Goal: Information Seeking & Learning: Find contact information

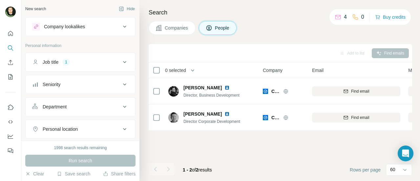
click at [121, 62] on icon at bounding box center [125, 62] width 8 height 8
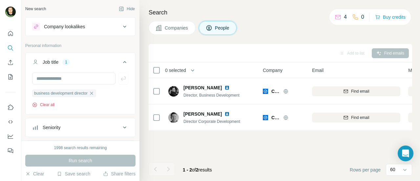
click at [52, 105] on button "Clear all" at bounding box center [43, 105] width 22 height 6
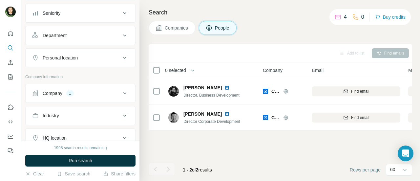
scroll to position [97, 0]
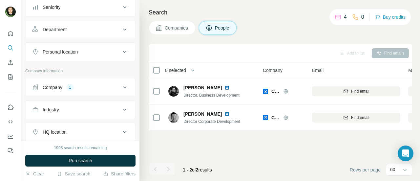
click at [112, 85] on div "Company 1" at bounding box center [76, 87] width 89 height 7
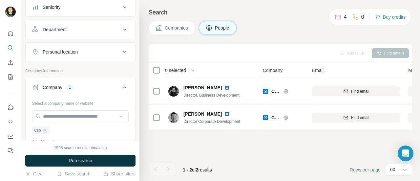
click at [44, 129] on icon "button" at bounding box center [44, 130] width 5 height 5
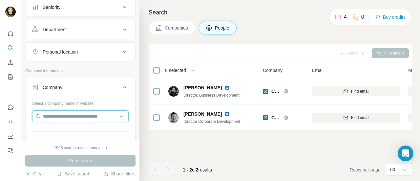
click at [55, 111] on input "text" at bounding box center [80, 116] width 96 height 12
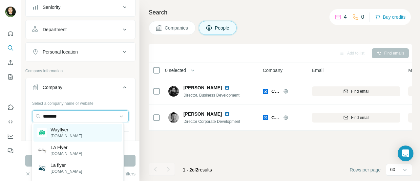
type input "********"
click at [68, 133] on p "[DOMAIN_NAME]" at bounding box center [66, 136] width 31 height 6
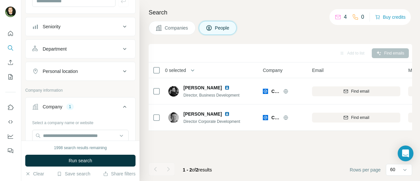
scroll to position [73, 0]
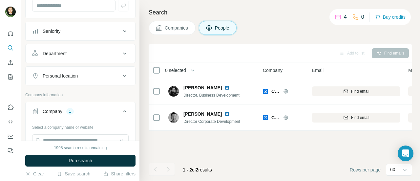
drag, startPoint x: 126, startPoint y: 55, endPoint x: 135, endPoint y: 49, distance: 10.8
click at [135, 49] on div "New search Hide Company lookalikes Personal information Job title Seniority Dep…" at bounding box center [80, 70] width 118 height 140
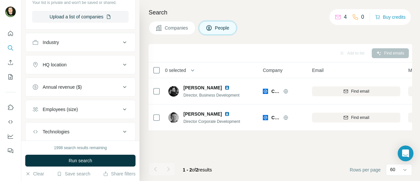
scroll to position [272, 0]
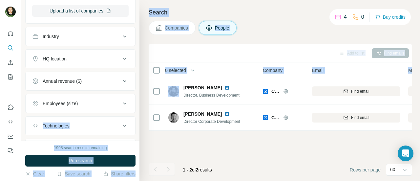
drag, startPoint x: 139, startPoint y: 92, endPoint x: 136, endPoint y: 96, distance: 5.6
click at [136, 96] on div "New search Hide Company lookalikes Personal information Job title Seniority Dep…" at bounding box center [220, 90] width 399 height 181
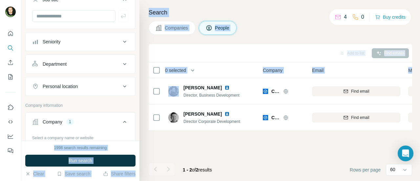
scroll to position [61, 0]
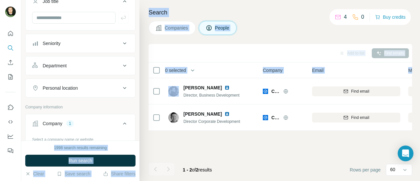
click at [83, 87] on div "Personal location" at bounding box center [76, 88] width 89 height 7
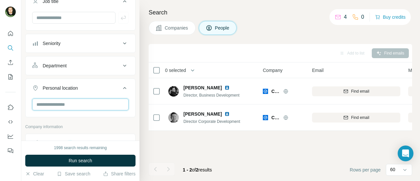
click at [57, 103] on input "text" at bounding box center [80, 104] width 96 height 12
type input "******"
click at [99, 105] on input "******" at bounding box center [80, 104] width 96 height 12
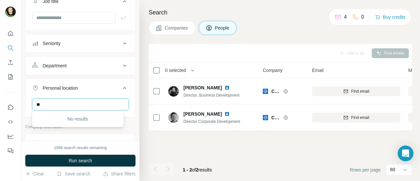
type input "*"
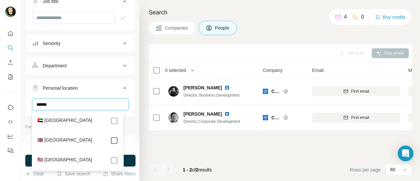
type input "******"
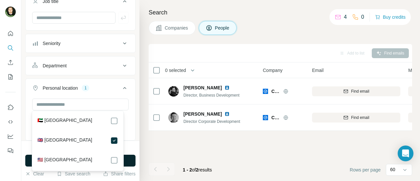
click at [131, 162] on button "Run search" at bounding box center [80, 161] width 110 height 12
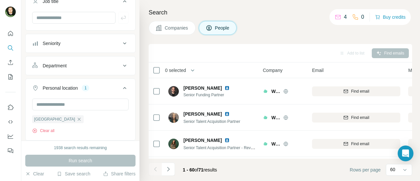
scroll to position [39, 0]
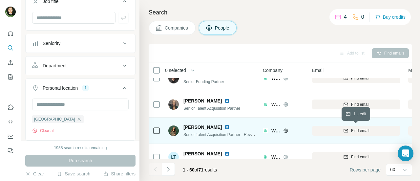
click at [373, 128] on div "Find email" at bounding box center [356, 131] width 88 height 6
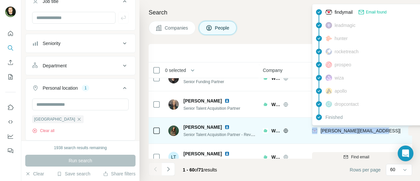
drag, startPoint x: 388, startPoint y: 129, endPoint x: 318, endPoint y: 130, distance: 70.9
click at [318, 130] on div "[PERSON_NAME][EMAIL_ADDRESS][PERSON_NAME][DOMAIN_NAME]" at bounding box center [356, 130] width 88 height 18
copy div "[PERSON_NAME][EMAIL_ADDRESS][PERSON_NAME][DOMAIN_NAME]"
